Goal: Information Seeking & Learning: Understand process/instructions

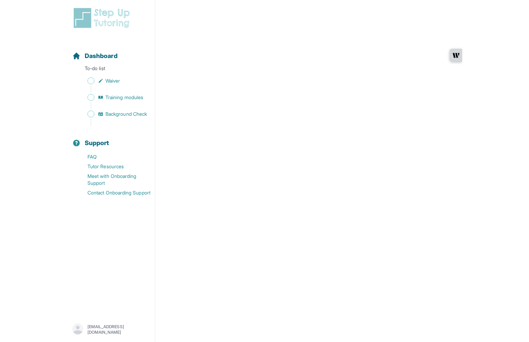
scroll to position [1132, 0]
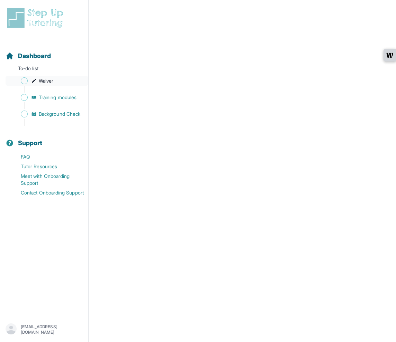
click at [25, 82] on span "Sidebar" at bounding box center [24, 80] width 7 height 7
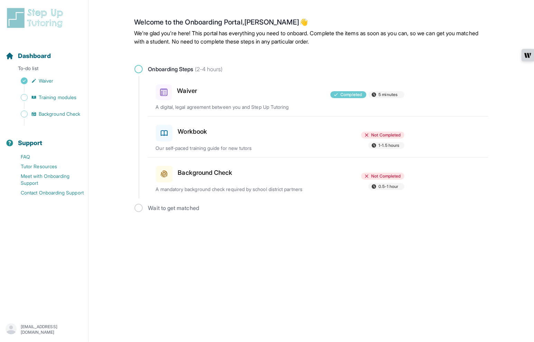
click at [186, 133] on h3 "Workbook" at bounding box center [192, 132] width 29 height 10
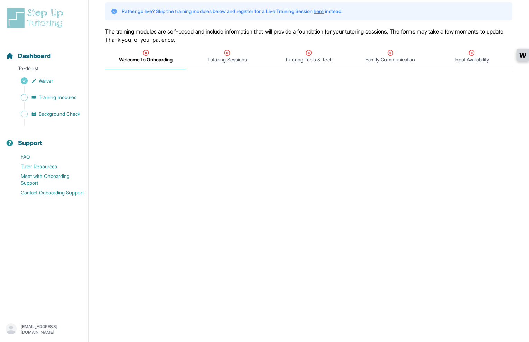
scroll to position [45, 0]
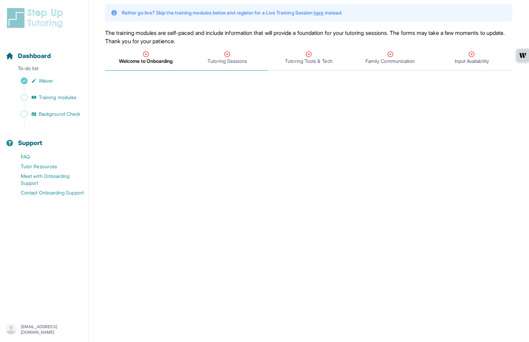
click at [228, 60] on span "Tutoring Sessions" at bounding box center [227, 61] width 39 height 7
click at [161, 61] on span "Welcome to Onboarding" at bounding box center [145, 61] width 53 height 7
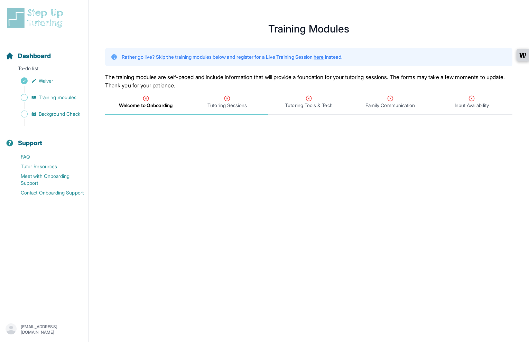
scroll to position [0, 0]
click at [229, 107] on span "Tutoring Sessions" at bounding box center [227, 105] width 39 height 7
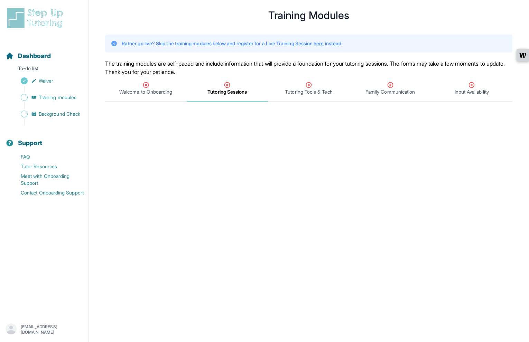
scroll to position [17, 0]
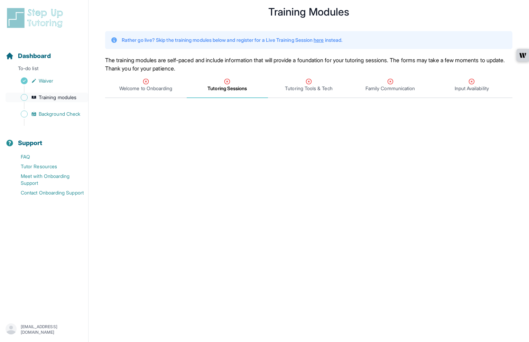
click at [65, 97] on span "Training modules" at bounding box center [58, 97] width 38 height 7
click at [25, 97] on span "Sidebar" at bounding box center [24, 97] width 7 height 7
click at [28, 117] on link "Background Check" at bounding box center [47, 114] width 83 height 10
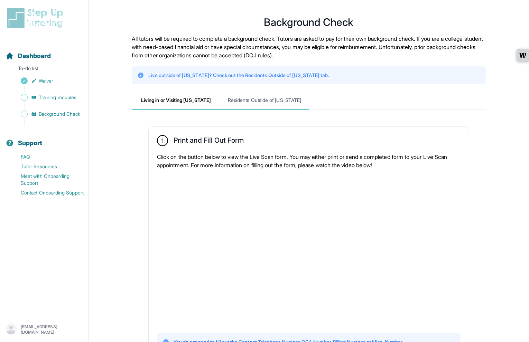
click at [232, 104] on span "Residents Outside of California" at bounding box center [264, 100] width 89 height 19
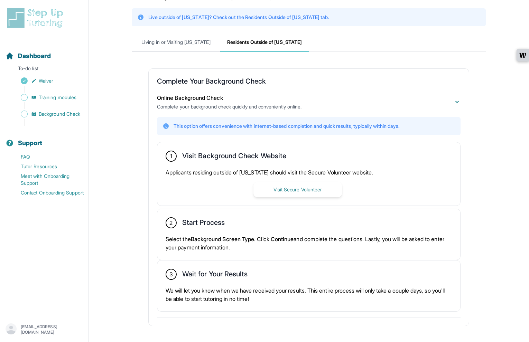
scroll to position [59, 0]
click at [292, 190] on button "Visit Secure Volunteer" at bounding box center [298, 189] width 89 height 15
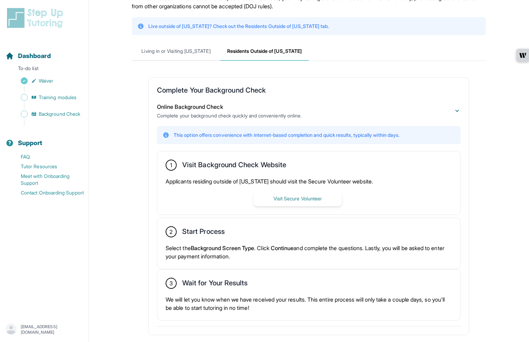
scroll to position [0, 0]
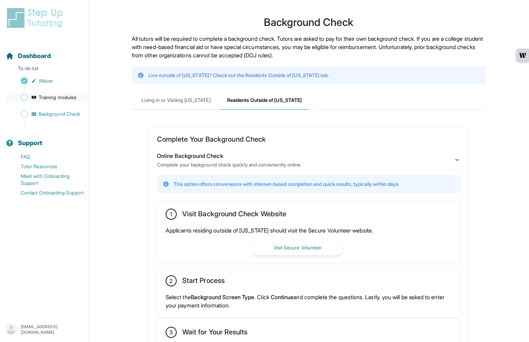
click at [70, 101] on link "Training modules" at bounding box center [47, 98] width 83 height 10
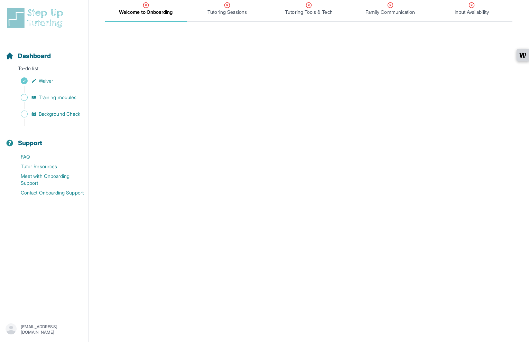
scroll to position [92, 0]
click at [233, 14] on span "Tutoring Sessions" at bounding box center [227, 13] width 39 height 7
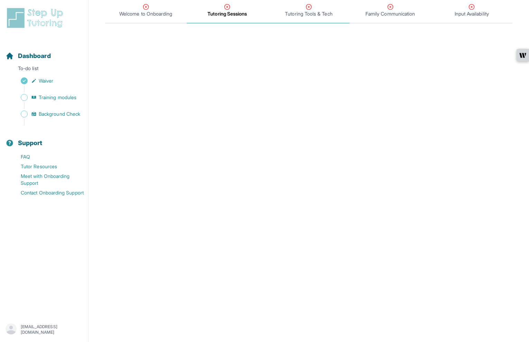
click at [321, 8] on div "Tutoring Tools & Tech" at bounding box center [308, 10] width 79 height 14
click at [66, 99] on span "Training modules" at bounding box center [58, 97] width 38 height 7
